Goal: Navigation & Orientation: Find specific page/section

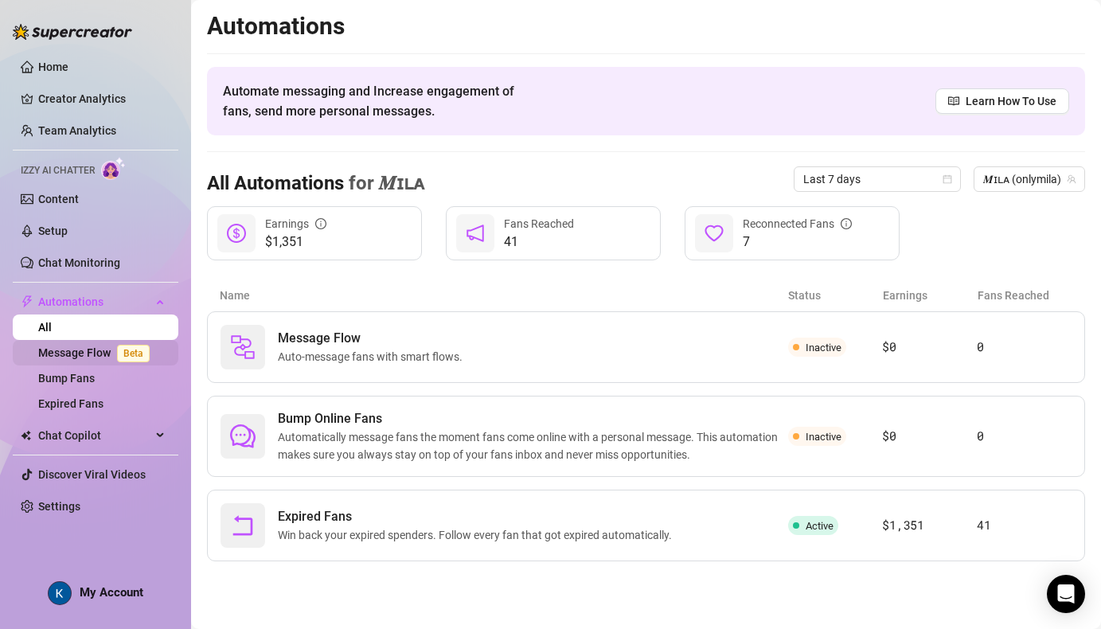
click at [68, 354] on link "Message Flow Beta" at bounding box center [97, 352] width 118 height 13
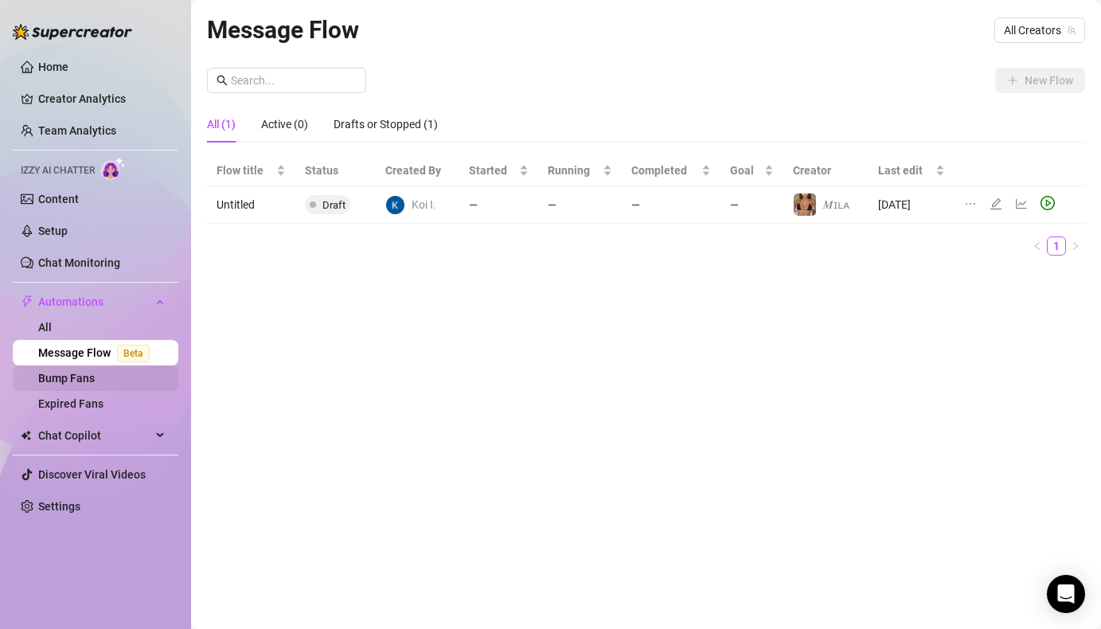
click at [68, 375] on link "Bump Fans" at bounding box center [66, 378] width 57 height 13
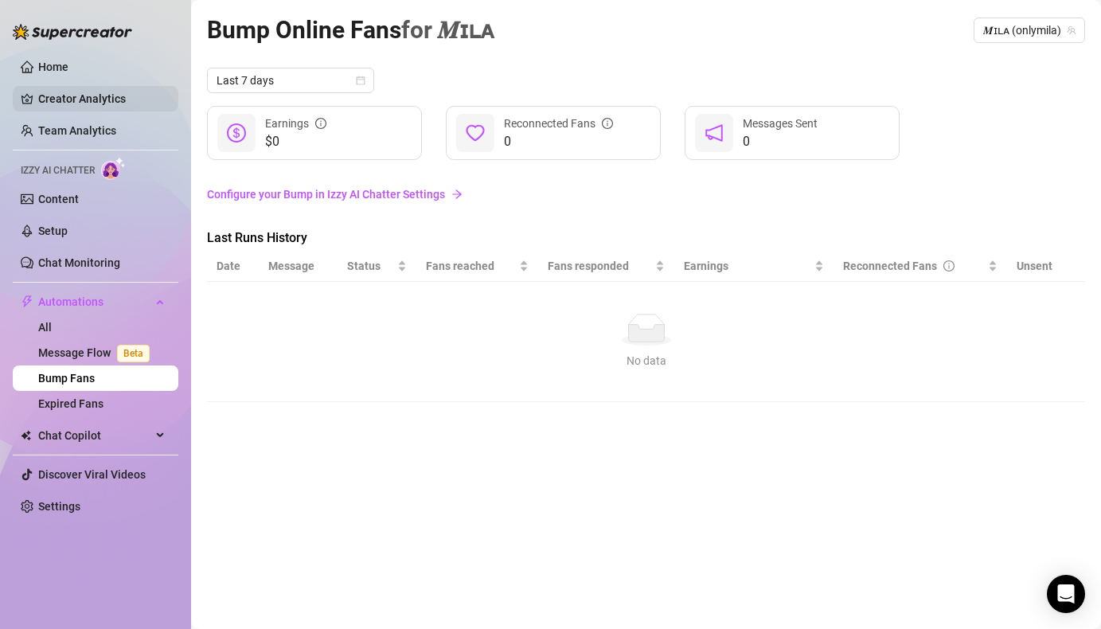
click at [38, 98] on link "Creator Analytics" at bounding box center [101, 98] width 127 height 25
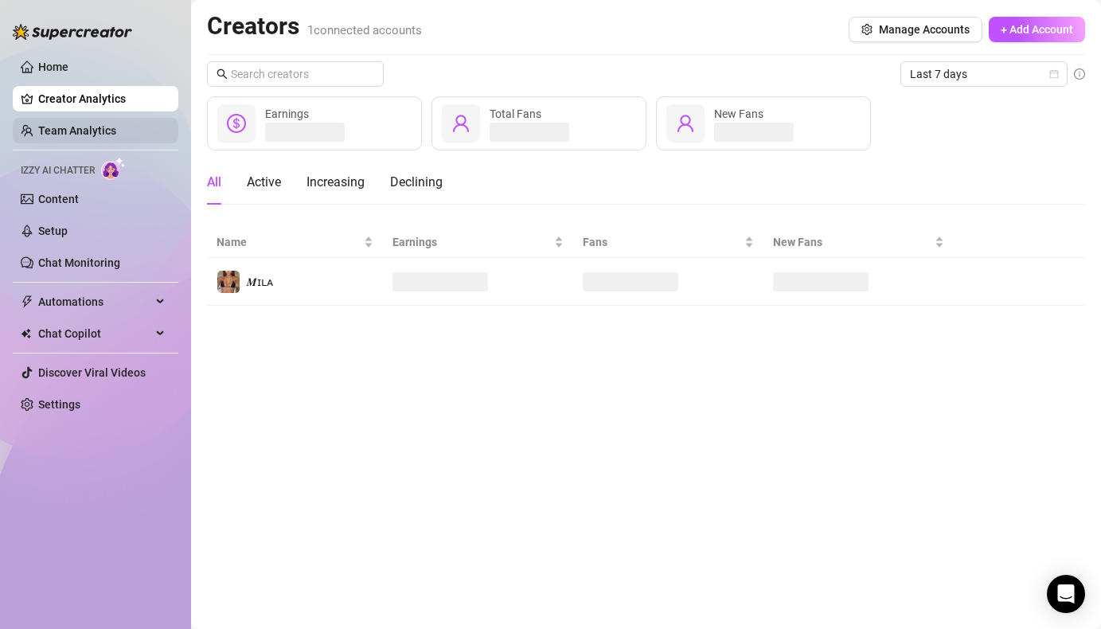
click at [52, 137] on link "Team Analytics" at bounding box center [77, 130] width 78 height 13
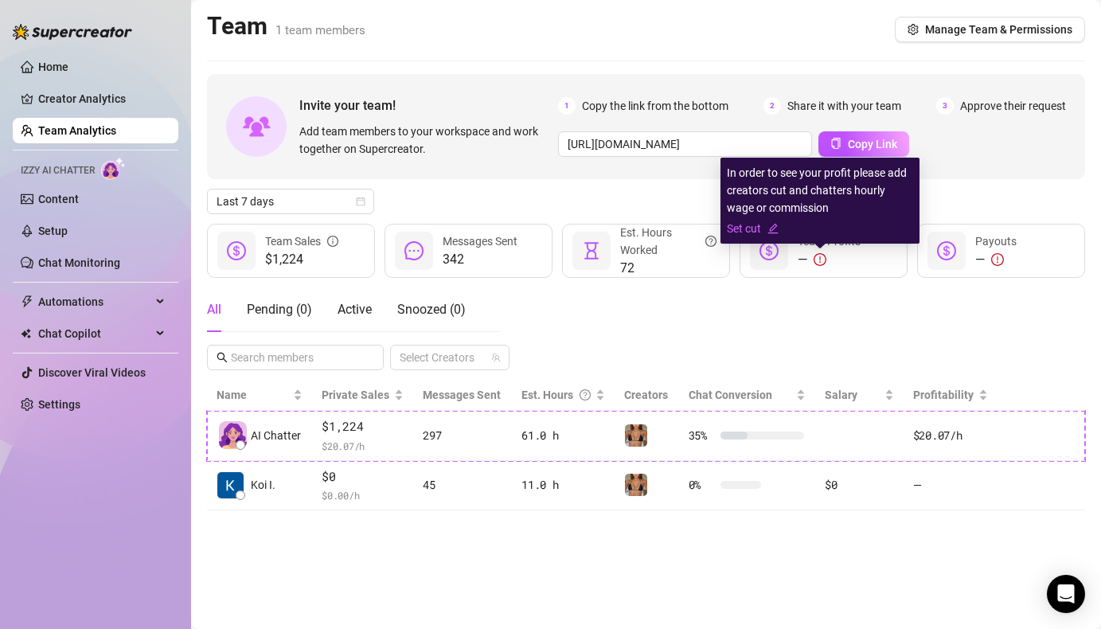
click at [815, 263] on icon "exclamation-circle" at bounding box center [819, 259] width 13 height 13
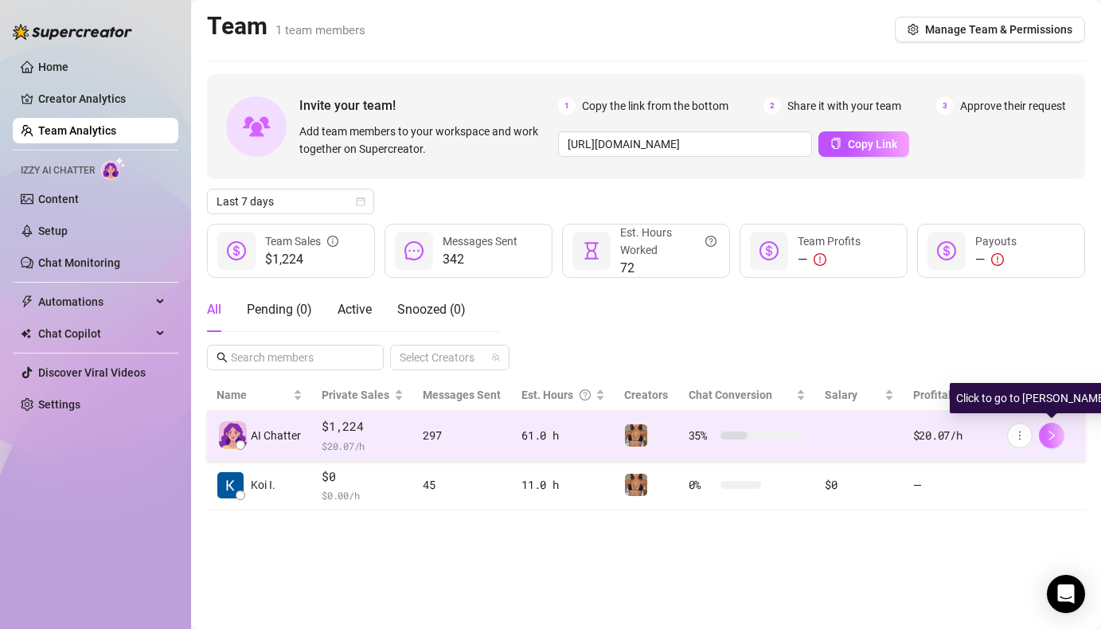
click at [1049, 438] on icon "right" at bounding box center [1051, 436] width 6 height 10
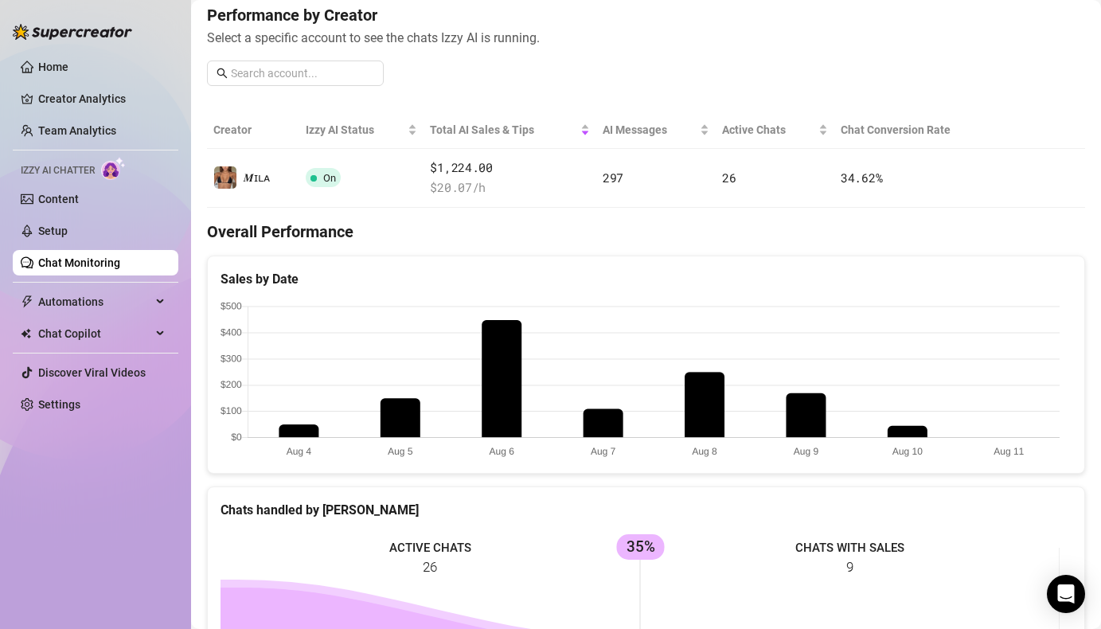
scroll to position [313, 0]
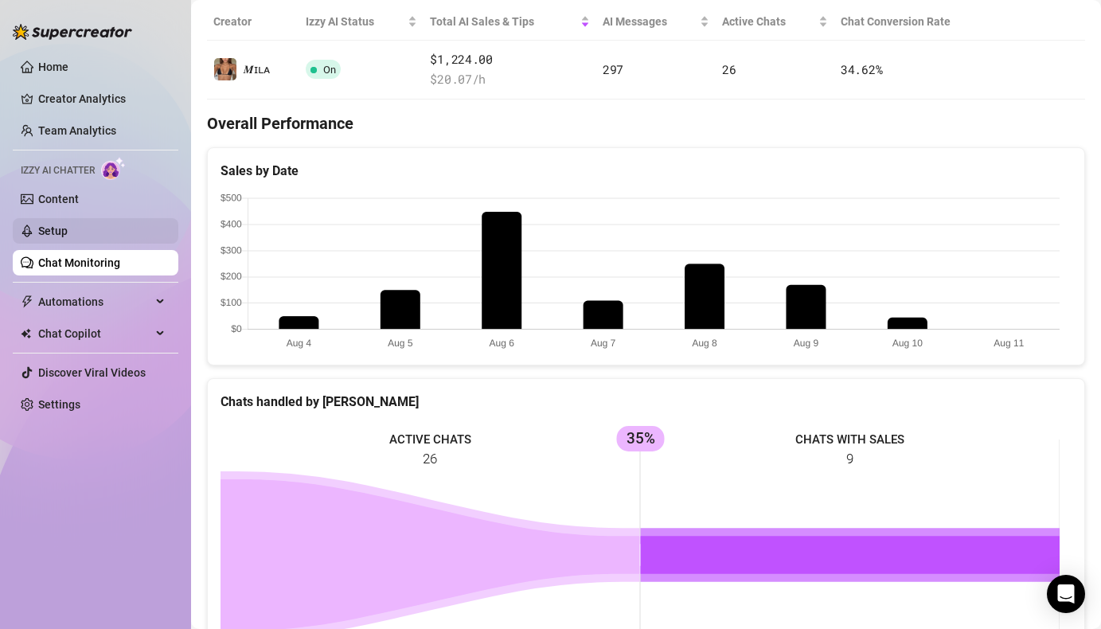
click at [53, 231] on link "Setup" at bounding box center [52, 230] width 29 height 13
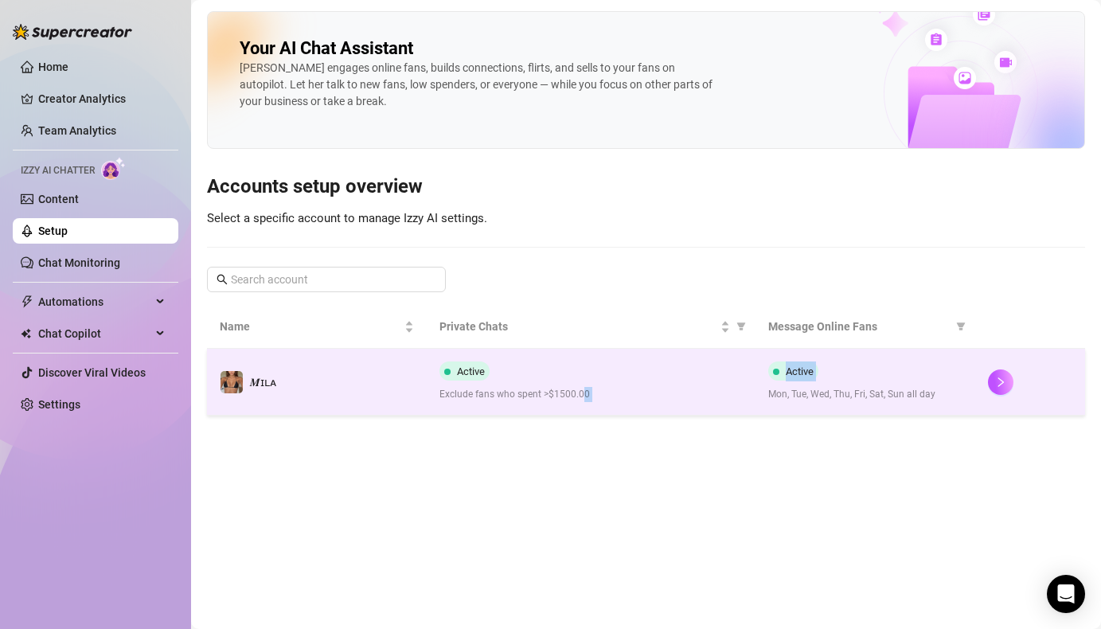
drag, startPoint x: 580, startPoint y: 398, endPoint x: 868, endPoint y: 384, distance: 288.4
click at [868, 384] on tr "𝑴ɪʟᴀ Active Exclude fans who spent >$1500.00 Active Mon, Tue, Wed, Thu, Fri, Sa…" at bounding box center [646, 382] width 878 height 67
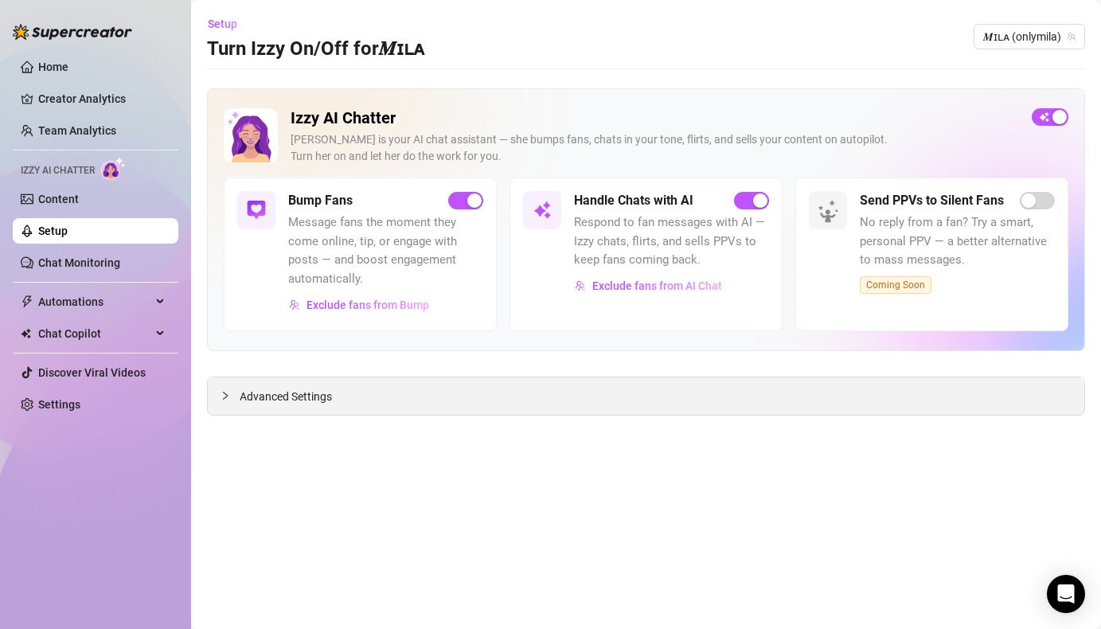
click at [225, 393] on icon "collapsed" at bounding box center [225, 395] width 5 height 8
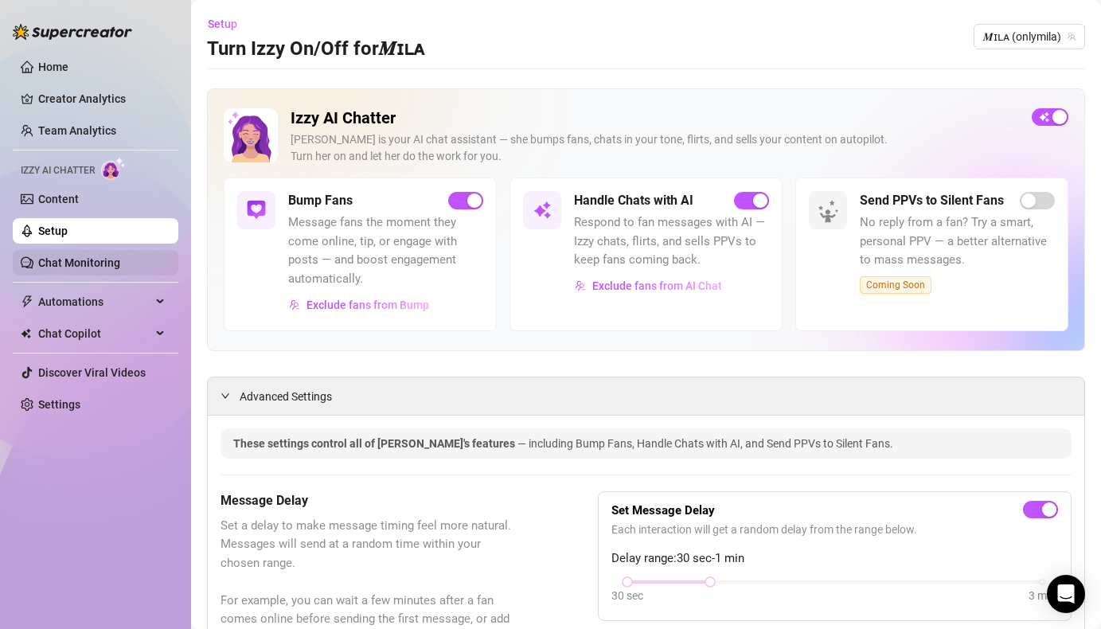
click at [91, 261] on link "Chat Monitoring" at bounding box center [79, 262] width 82 height 13
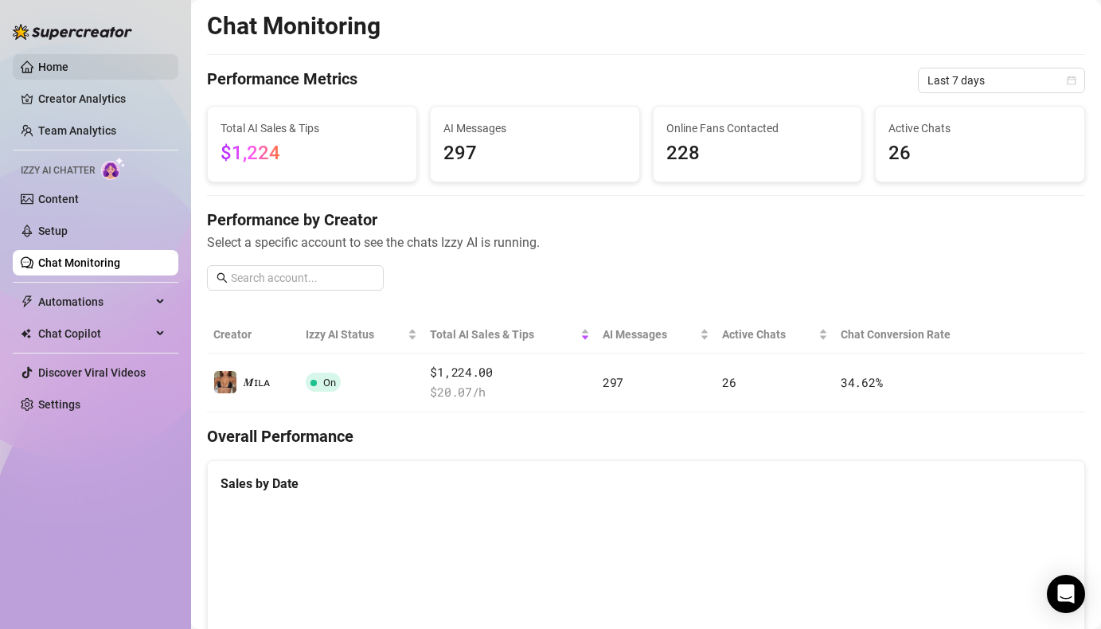
click at [38, 60] on link "Home" at bounding box center [53, 66] width 30 height 13
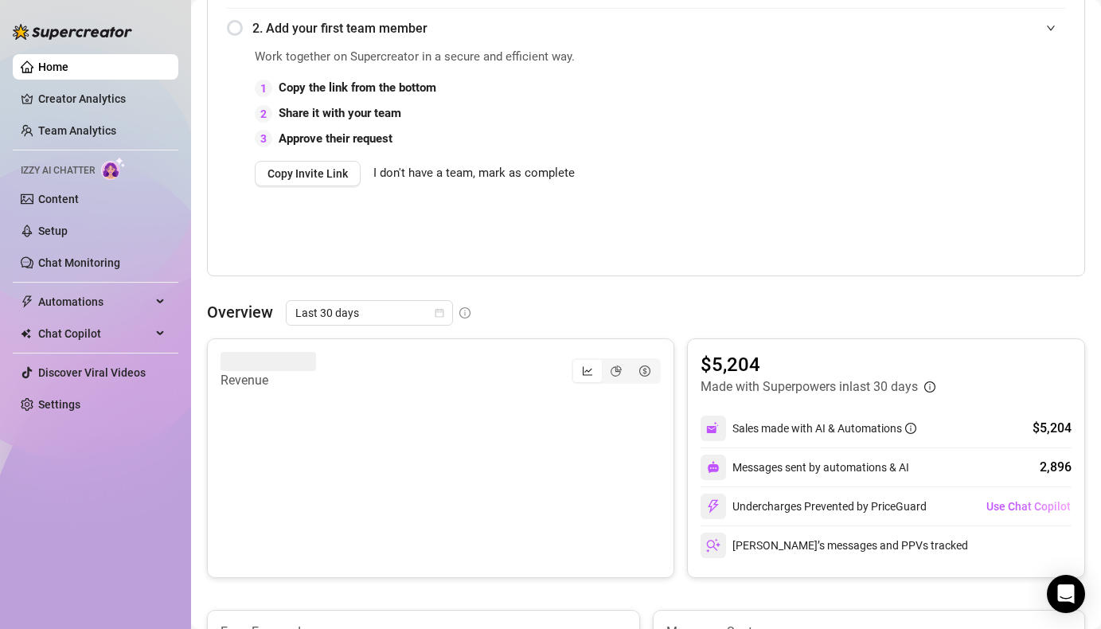
scroll to position [561, 0]
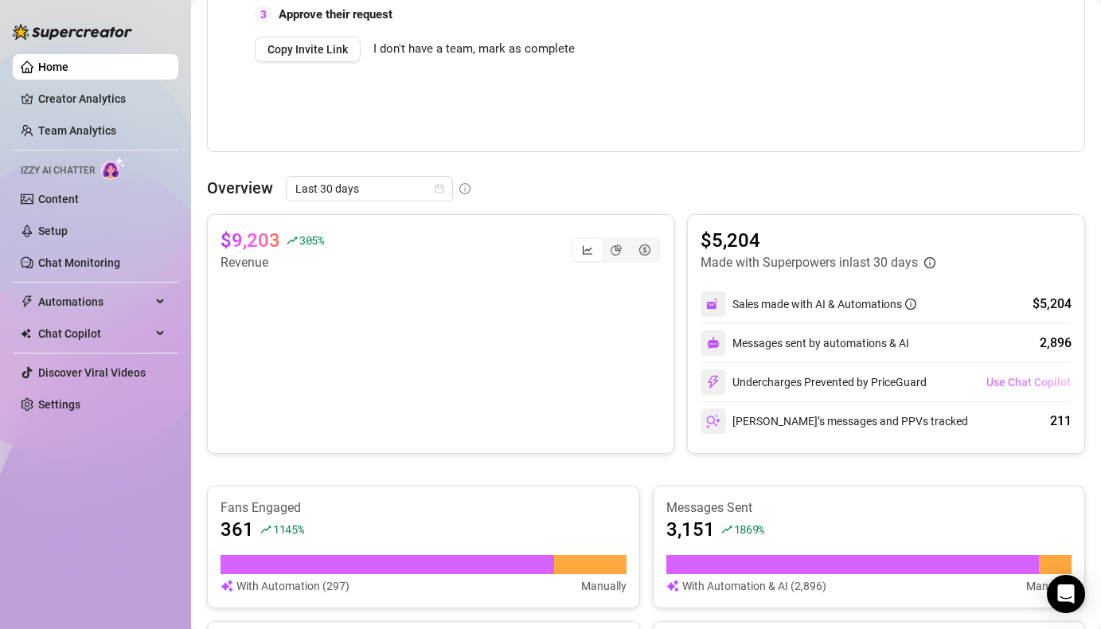
click at [1026, 381] on span "Use Chat Copilot" at bounding box center [1028, 382] width 84 height 13
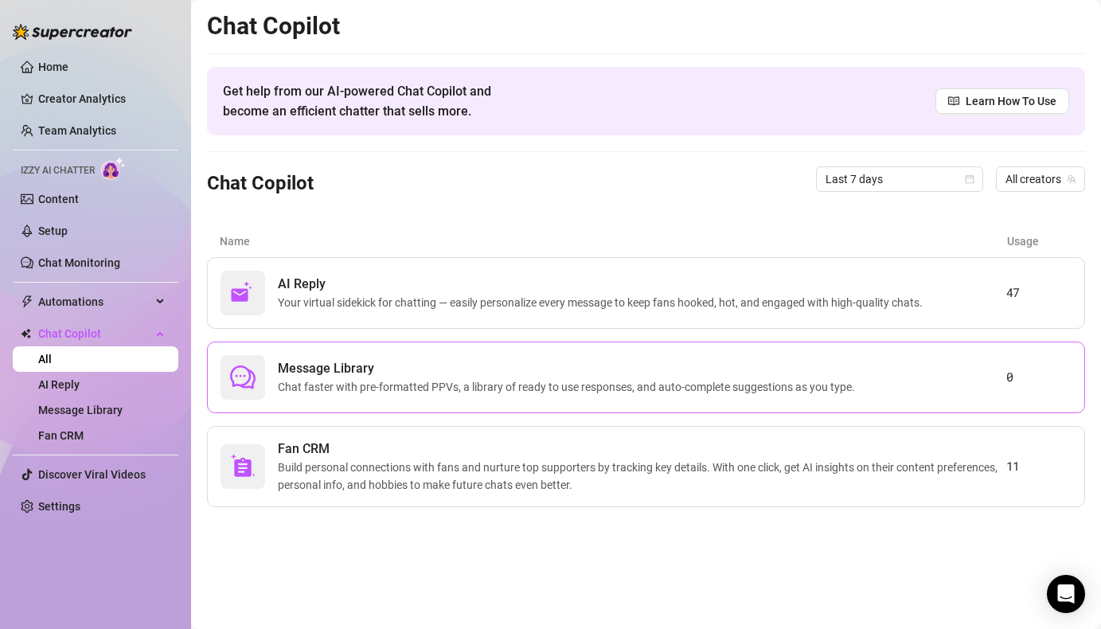
click at [989, 387] on div "Message Library Chat faster with pre-formatted PPVs, a library of ready to use …" at bounding box center [613, 377] width 786 height 45
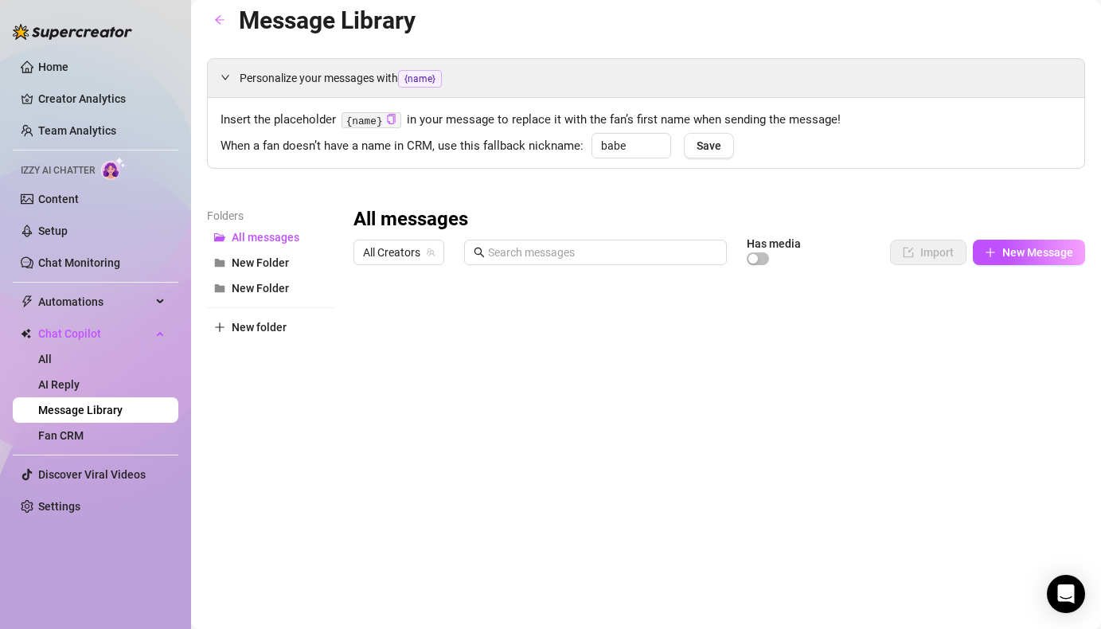
scroll to position [22, 0]
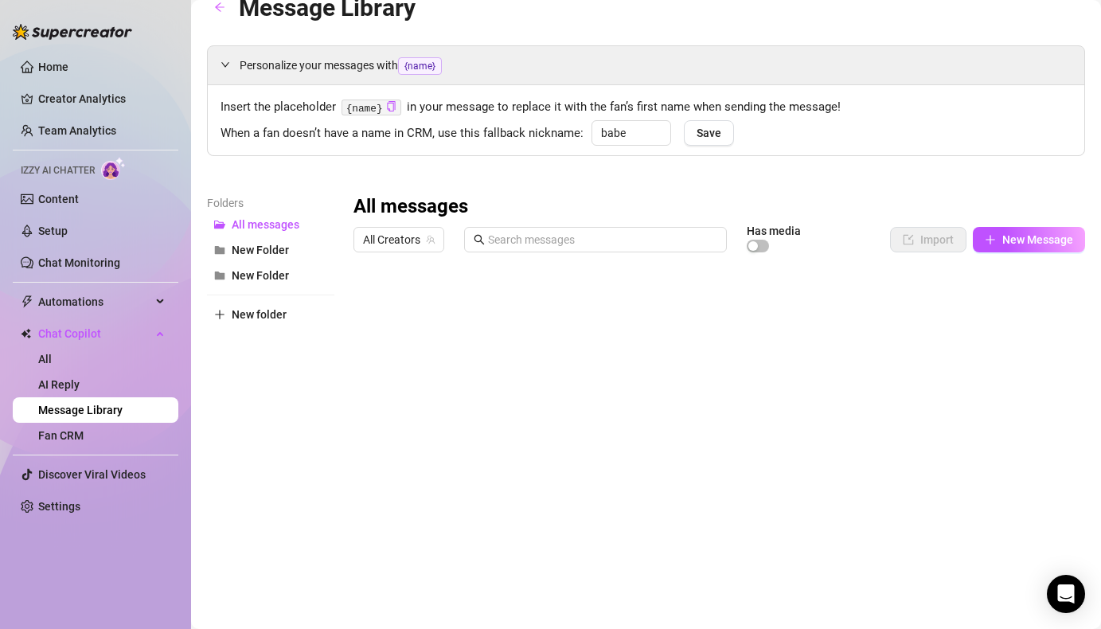
click at [952, 366] on div at bounding box center [712, 436] width 719 height 355
click at [870, 312] on div at bounding box center [712, 436] width 719 height 355
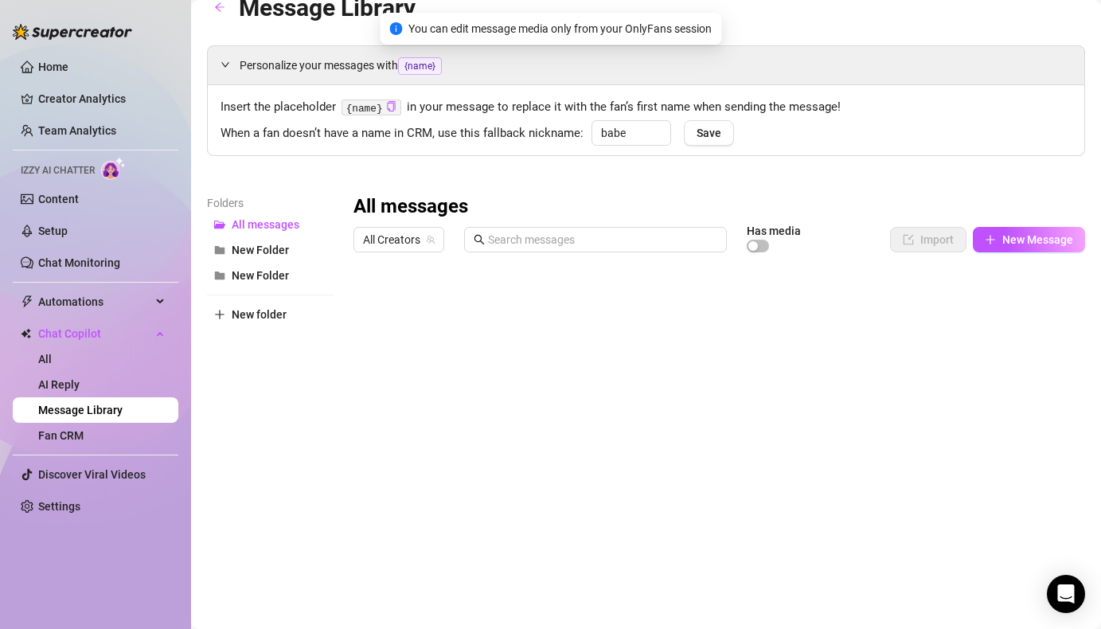
click at [870, 312] on div at bounding box center [712, 436] width 719 height 355
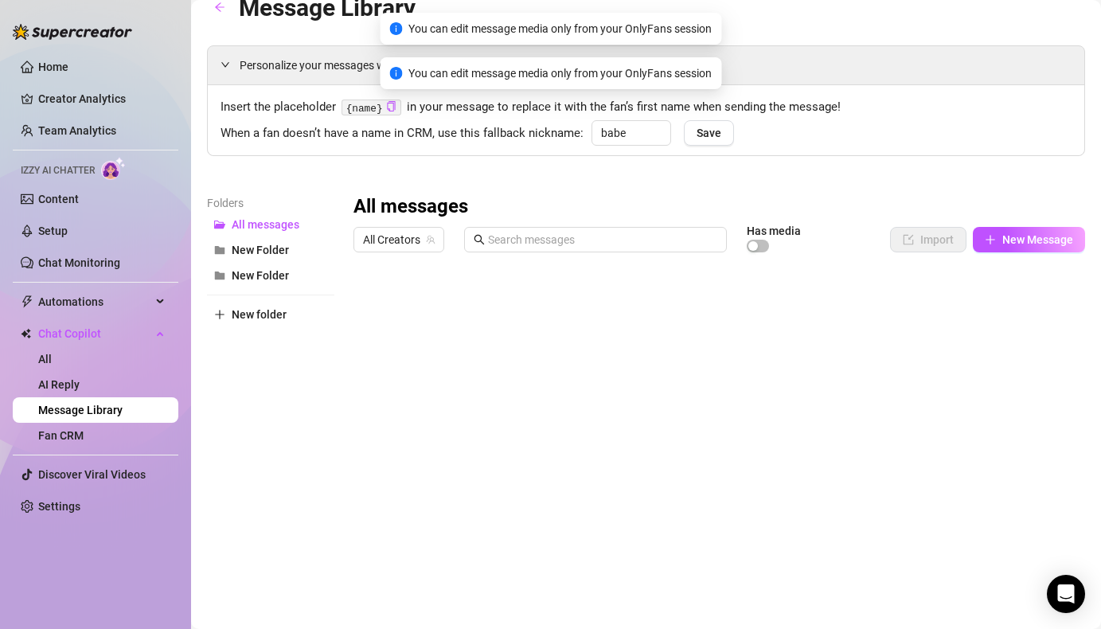
click at [870, 312] on div at bounding box center [712, 436] width 719 height 355
